Goal: Information Seeking & Learning: Learn about a topic

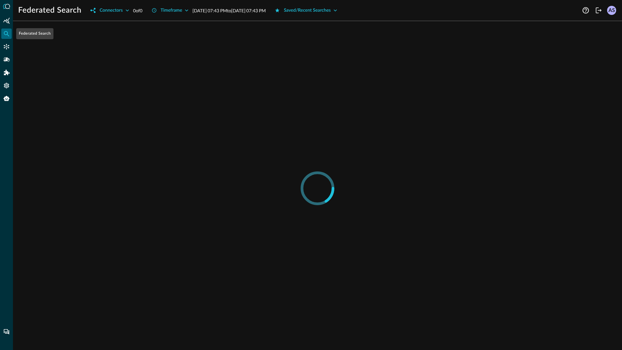
click at [7, 35] on icon "Federated Search" at bounding box center [6, 33] width 6 height 6
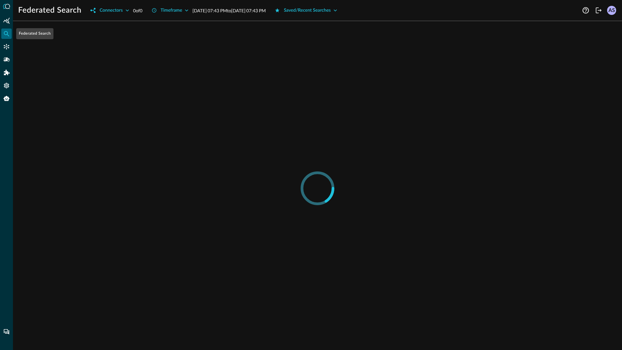
click at [7, 35] on icon "Federated Search" at bounding box center [6, 33] width 6 height 6
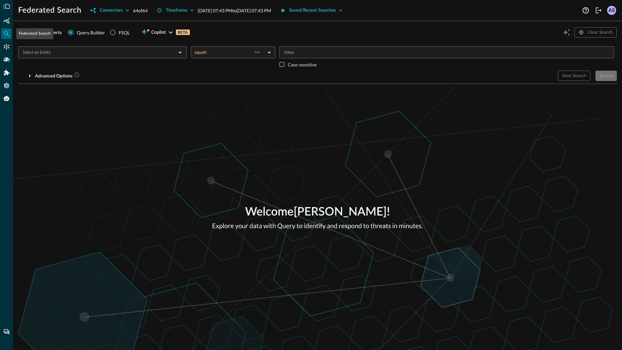
click at [7, 35] on icon "Federated Search" at bounding box center [6, 33] width 6 height 6
click at [172, 52] on input "text" at bounding box center [97, 52] width 154 height 8
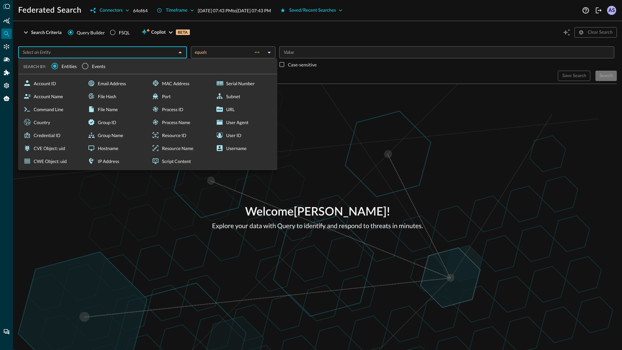
click at [94, 67] on span "Events" at bounding box center [99, 66] width 14 height 7
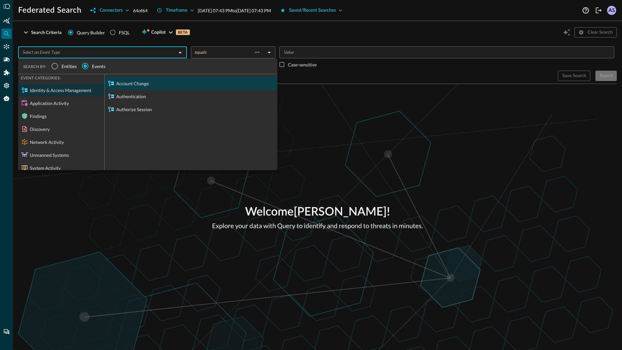
click at [123, 84] on div "Account Change" at bounding box center [191, 83] width 173 height 13
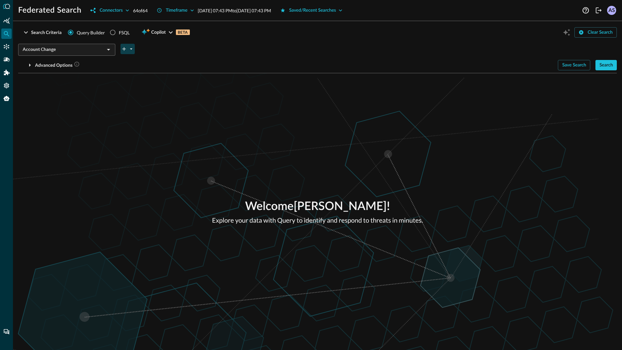
click at [127, 49] on icon "plus-arrow-button" at bounding box center [124, 49] width 6 height 6
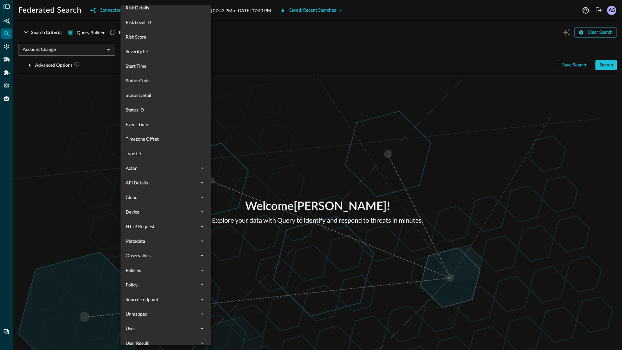
scroll to position [285, 0]
click at [143, 90] on div "Status Detail" at bounding box center [166, 95] width 91 height 15
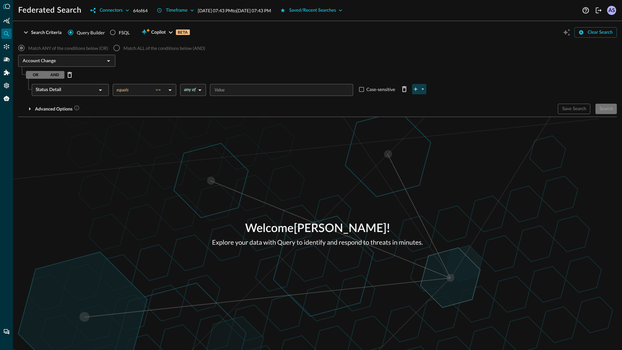
click at [418, 90] on icon "plus-arrow-button" at bounding box center [416, 89] width 6 height 6
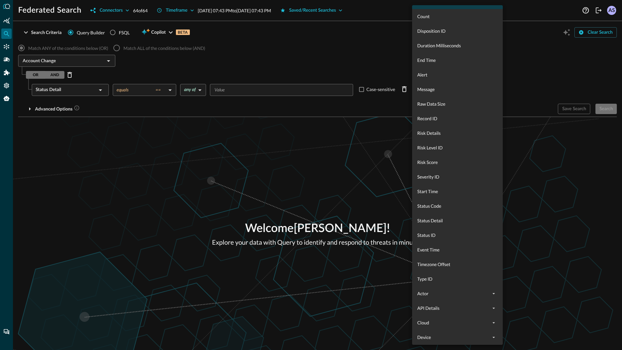
scroll to position [164, 0]
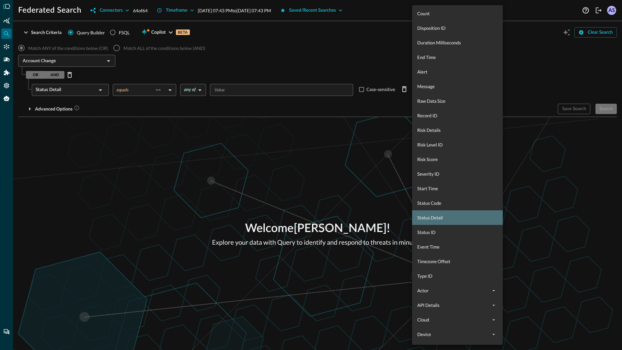
click at [430, 221] on div "Status Detail" at bounding box center [457, 217] width 91 height 15
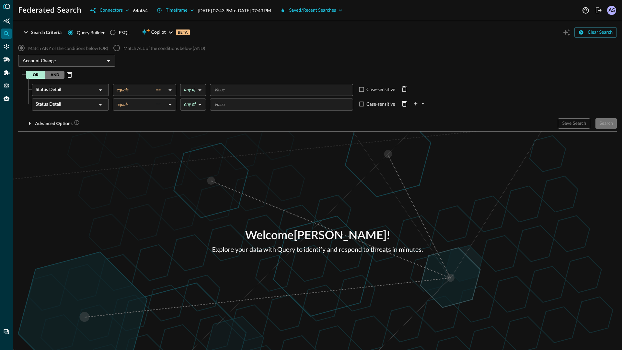
click at [115, 43] on label "Match ALL of the conditions below (AND)" at bounding box center [157, 48] width 95 height 14
click at [116, 46] on label "Match ALL of the conditions below (AND)" at bounding box center [157, 48] width 95 height 14
click at [68, 74] on icon "Delete Row" at bounding box center [69, 75] width 5 height 6
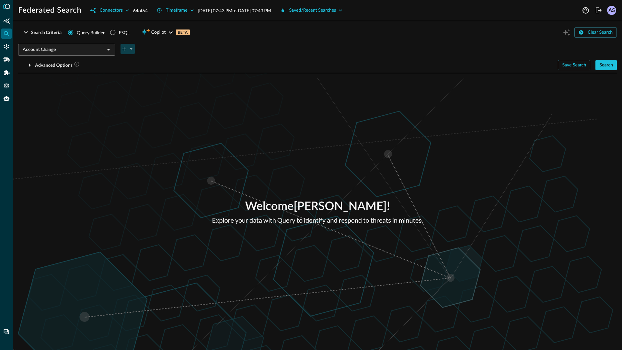
click at [125, 50] on icon "plus-arrow-button" at bounding box center [124, 49] width 6 height 6
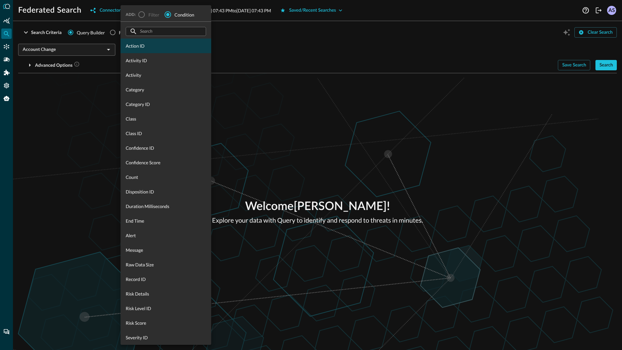
click at [147, 45] on span "Action ID" at bounding box center [166, 45] width 80 height 7
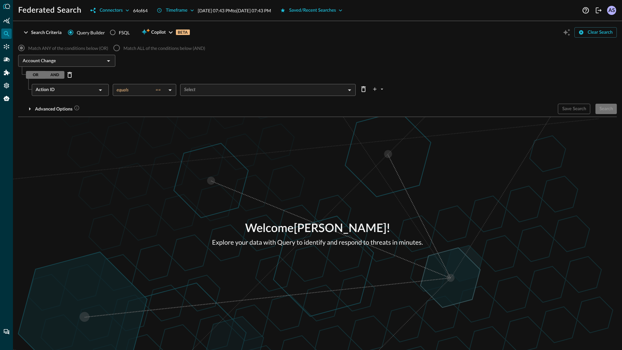
click at [120, 46] on label "Match ALL of the conditions below (AND)" at bounding box center [157, 48] width 95 height 14
click at [99, 46] on span "Match ANY of the conditions below (OR)" at bounding box center [68, 48] width 80 height 7
click at [69, 74] on icon "Delete Row" at bounding box center [70, 75] width 8 height 8
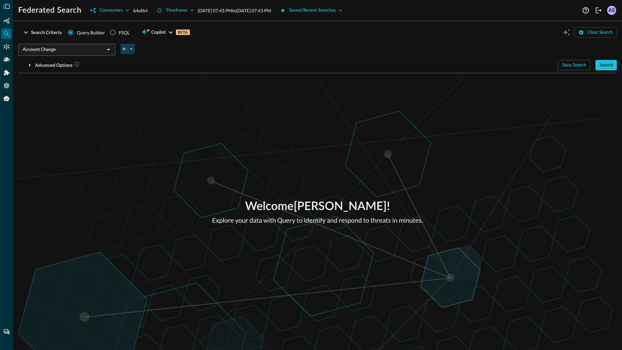
click at [125, 49] on icon "plus-arrow-button" at bounding box center [124, 49] width 4 height 4
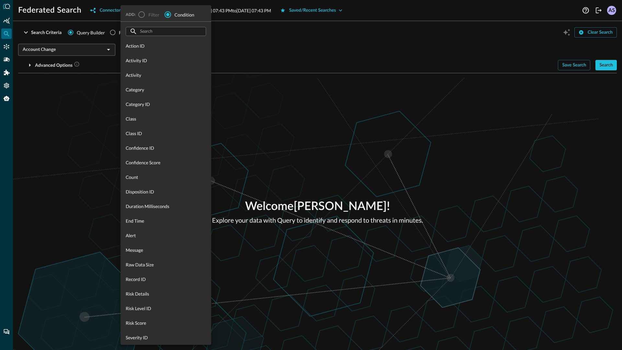
click at [139, 16] on label "Filter" at bounding box center [147, 15] width 24 height 14
click at [172, 16] on input "Condition" at bounding box center [168, 15] width 14 height 14
click at [138, 44] on span "Action ID" at bounding box center [166, 45] width 80 height 7
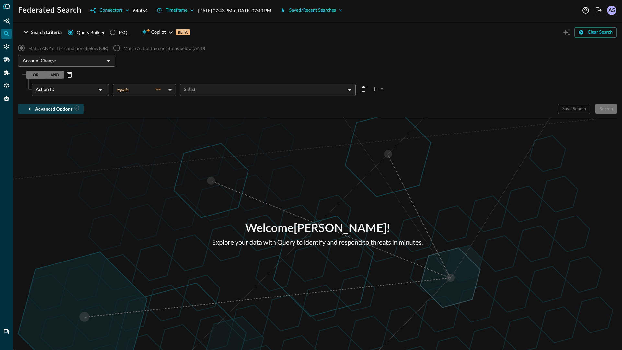
click at [64, 110] on div "Advanced Options" at bounding box center [57, 109] width 45 height 8
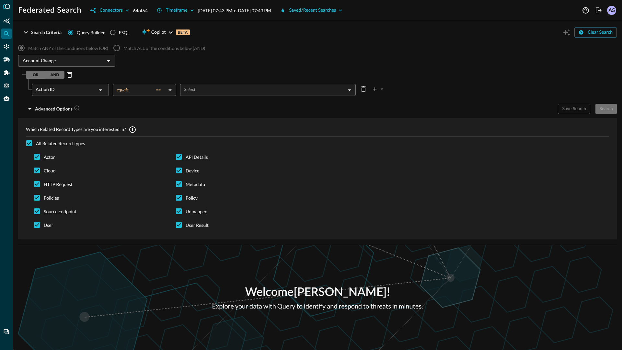
click at [151, 84] on body "Federated Search Connectors 64 of 64 Timeframe Oct 06, 2025 07:43 PM to Oct 07,…" at bounding box center [311, 175] width 622 height 350
click at [170, 70] on div at bounding box center [311, 175] width 622 height 350
click at [175, 115] on div "Which Related Record Types are you interested in? All Related Record Types Acto…" at bounding box center [317, 178] width 599 height 128
click at [51, 74] on div "OR AND" at bounding box center [45, 75] width 39 height 8
click at [24, 74] on div "Match ANY of the conditions below (OR) Match ALL of the conditions below (AND) …" at bounding box center [317, 141] width 599 height 201
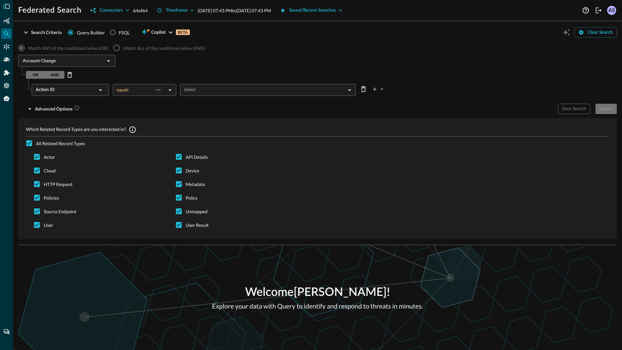
click at [29, 74] on div "OR AND" at bounding box center [45, 75] width 39 height 8
click at [119, 46] on label "Match ALL of the conditions below (AND)" at bounding box center [157, 48] width 95 height 14
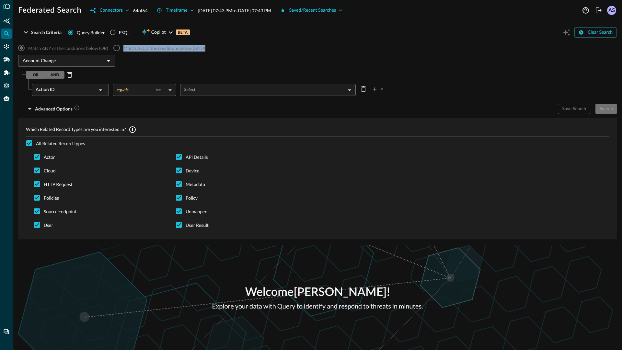
click at [119, 46] on label "Match ALL of the conditions below (AND)" at bounding box center [157, 48] width 95 height 14
click at [148, 56] on div "Account Change ​" at bounding box center [317, 62] width 599 height 14
